Goal: Information Seeking & Learning: Learn about a topic

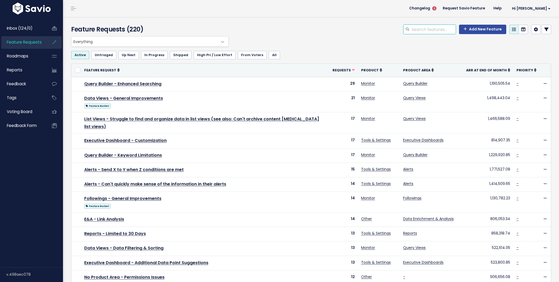
click at [424, 31] on input "search" at bounding box center [433, 29] width 45 height 9
type input "data source"
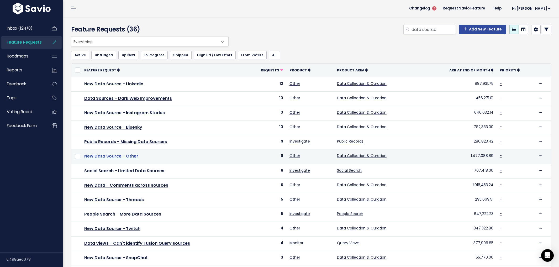
click at [126, 154] on link "New Data Source - Other" at bounding box center [111, 156] width 54 height 6
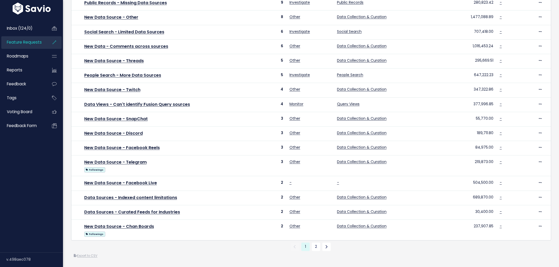
scroll to position [141, 0]
click at [318, 246] on link "2" at bounding box center [316, 247] width 8 height 8
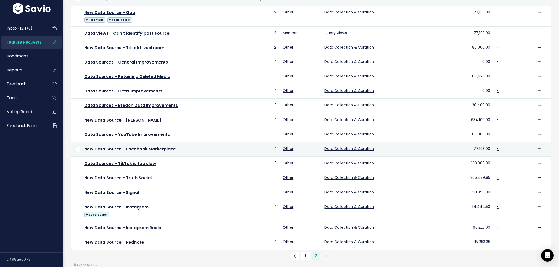
scroll to position [82, 0]
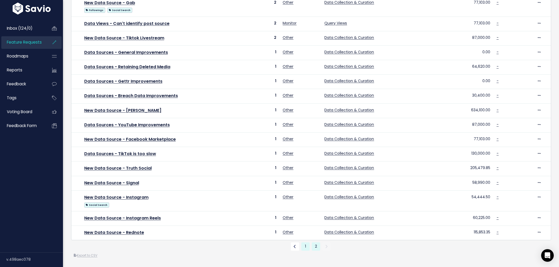
click at [303, 250] on link "1" at bounding box center [305, 246] width 8 height 8
